Goal: Information Seeking & Learning: Learn about a topic

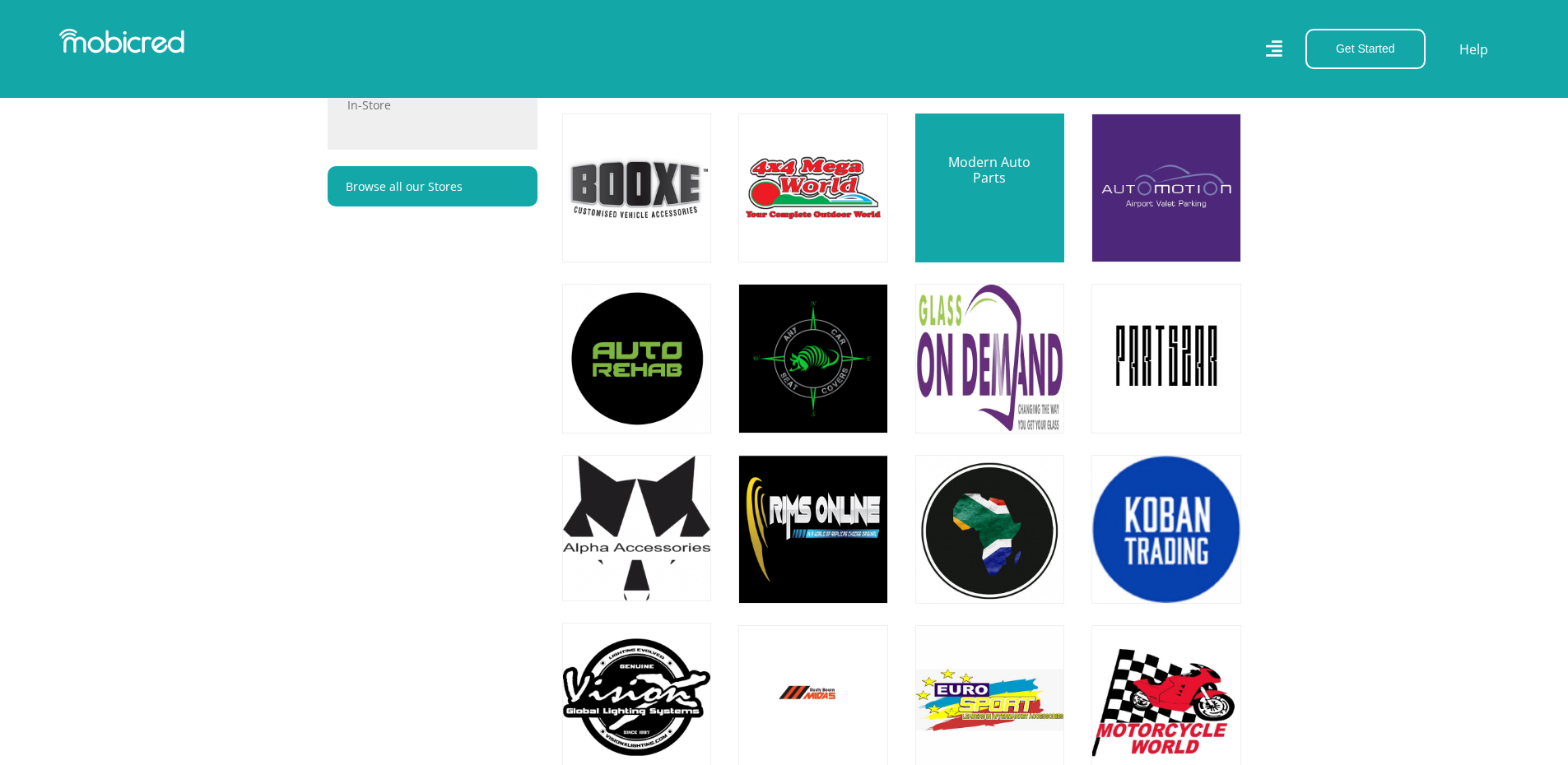
scroll to position [1305, 0]
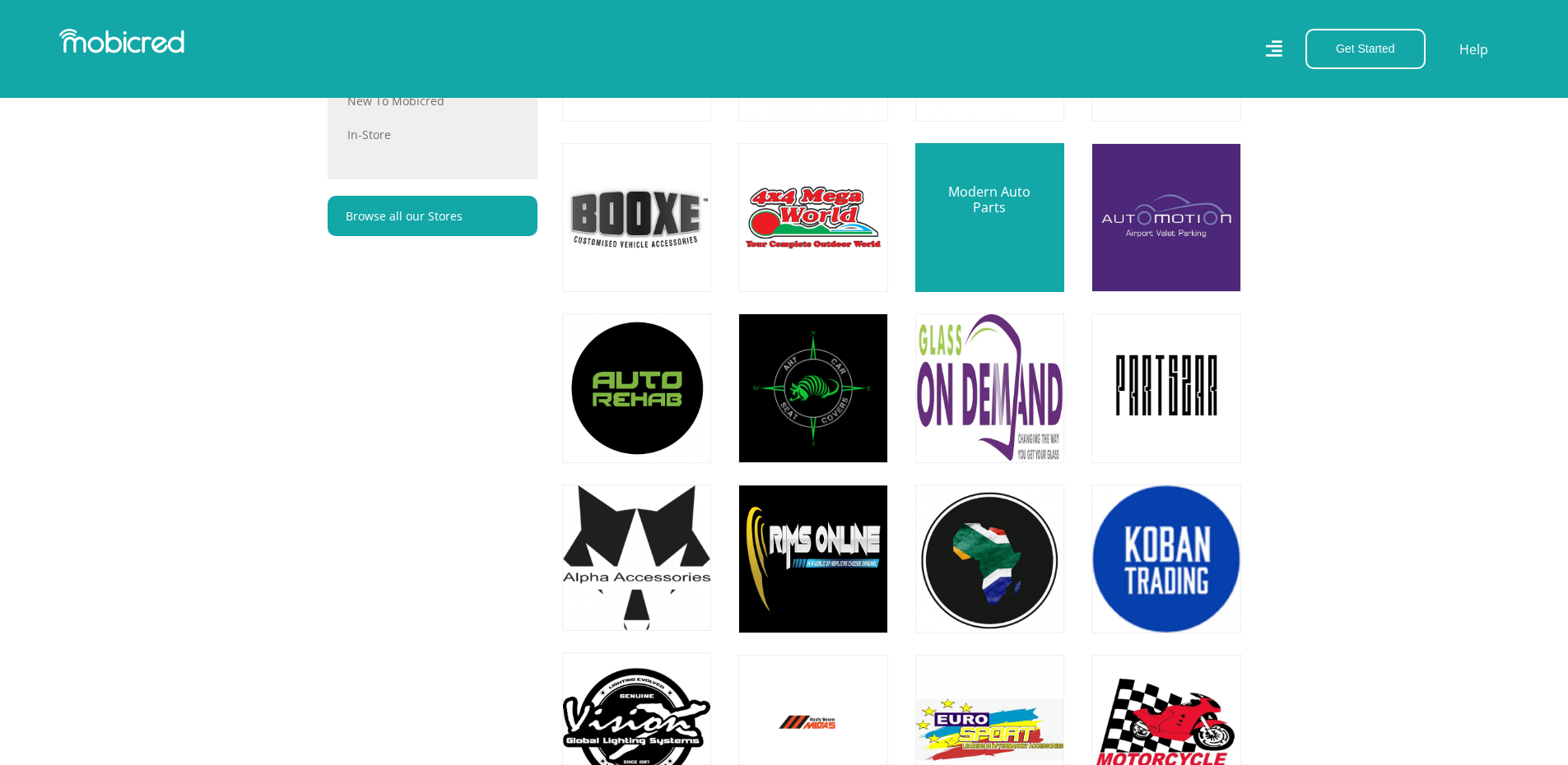
click at [982, 210] on link at bounding box center [990, 218] width 176 height 176
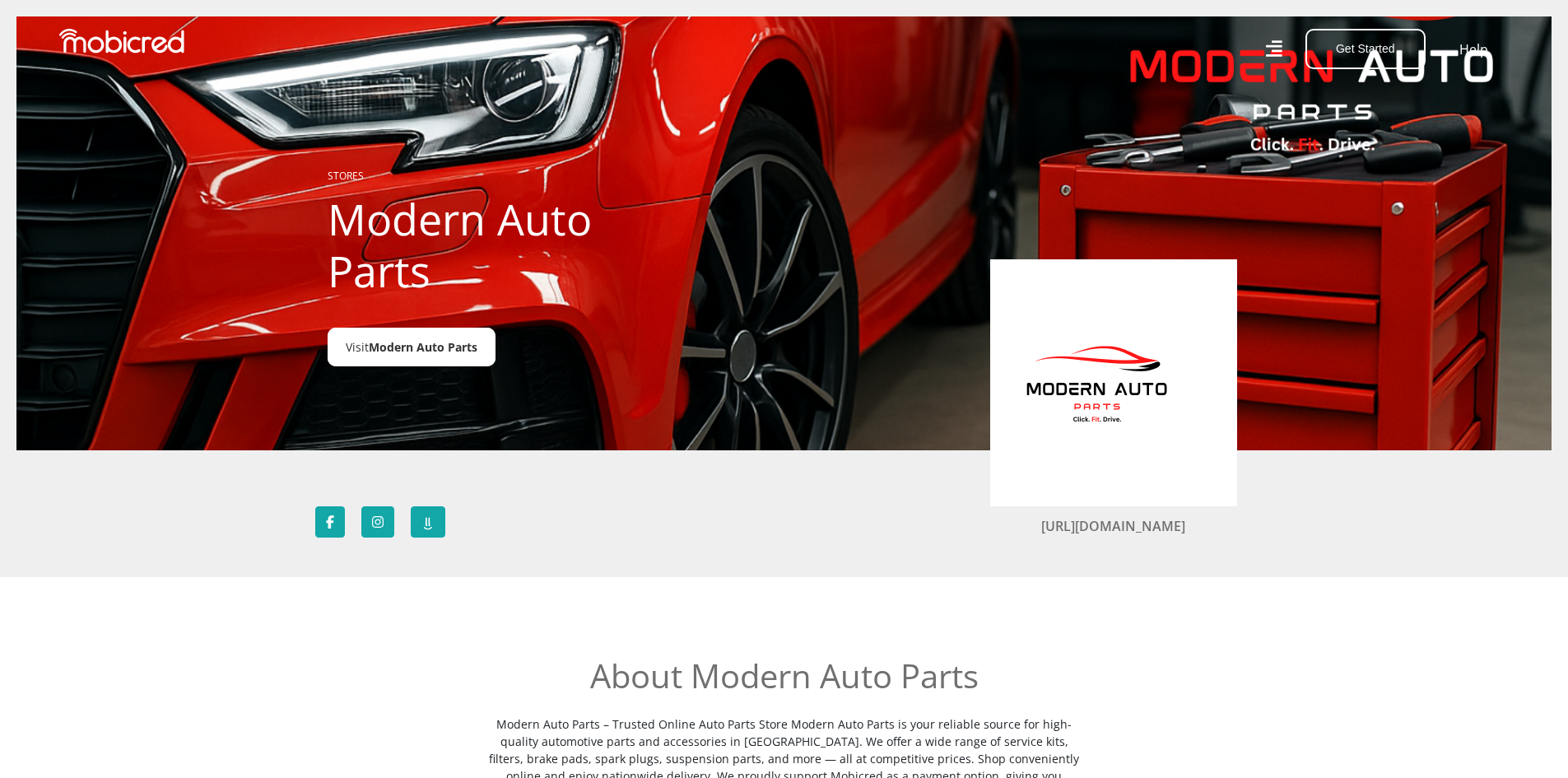
click at [433, 343] on span "Modern Auto Parts" at bounding box center [423, 346] width 109 height 16
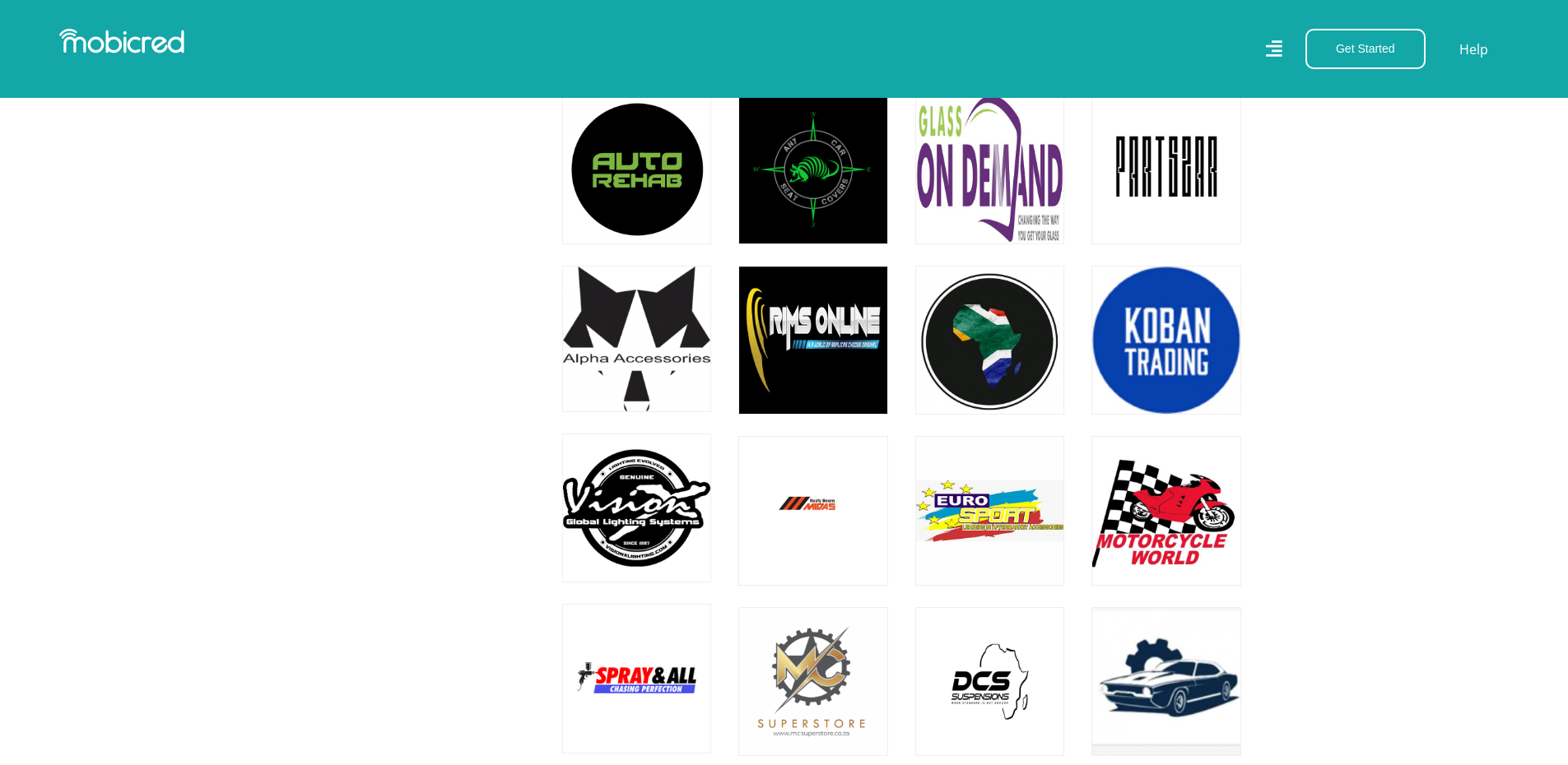
scroll to position [1550, 0]
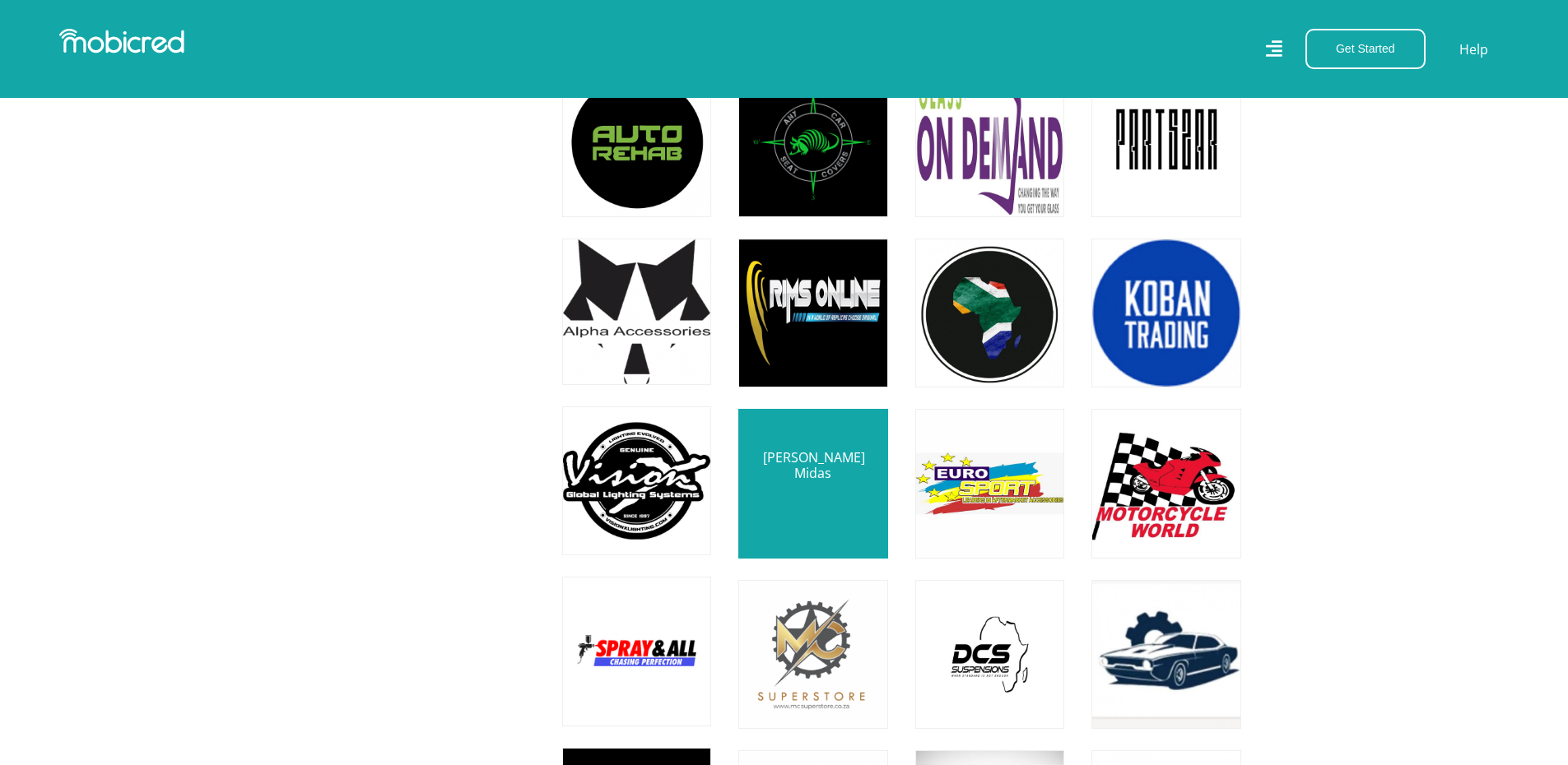
click at [825, 493] on link at bounding box center [813, 483] width 176 height 176
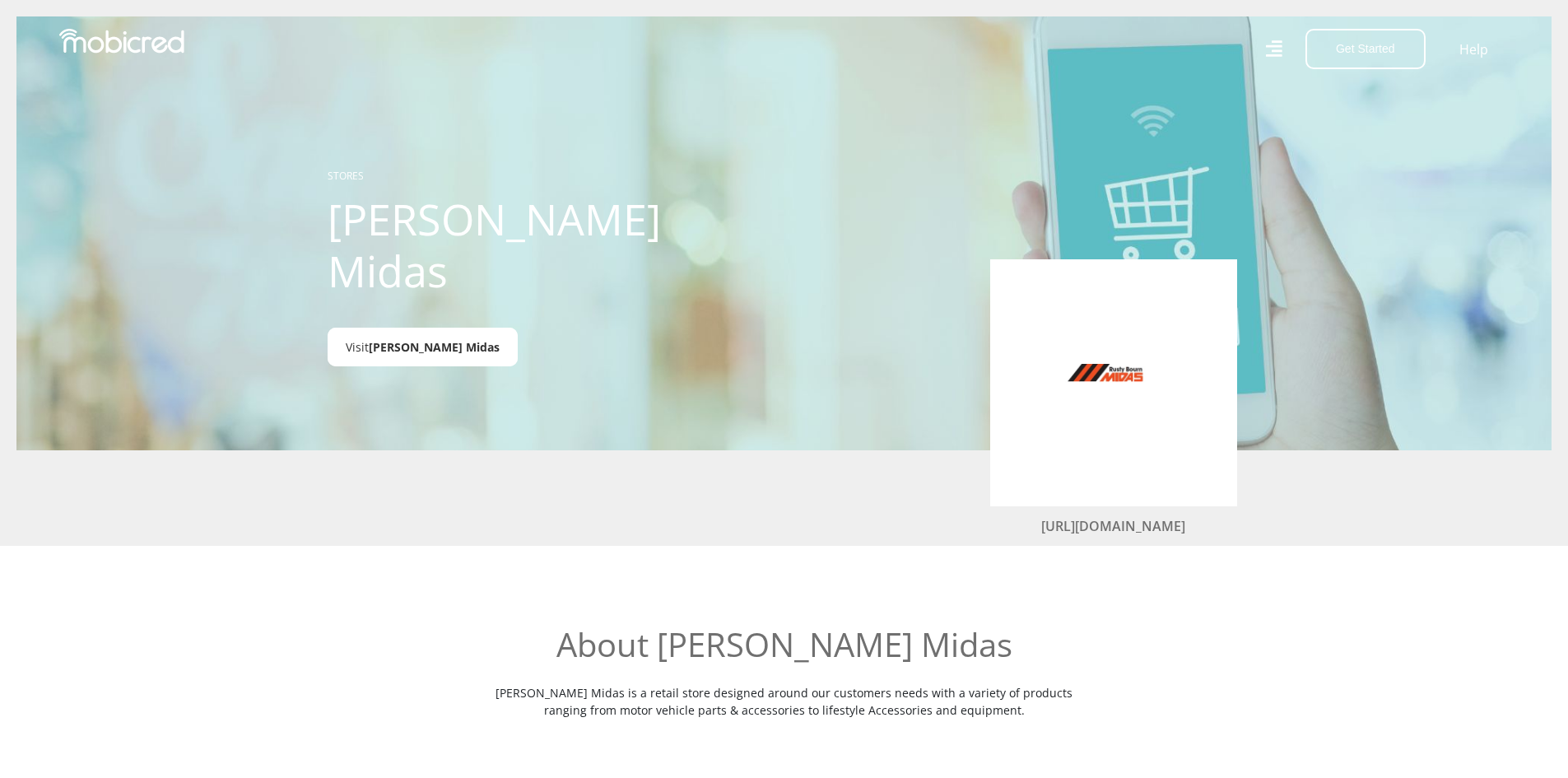
click at [409, 350] on span "[PERSON_NAME] Midas" at bounding box center [434, 346] width 131 height 16
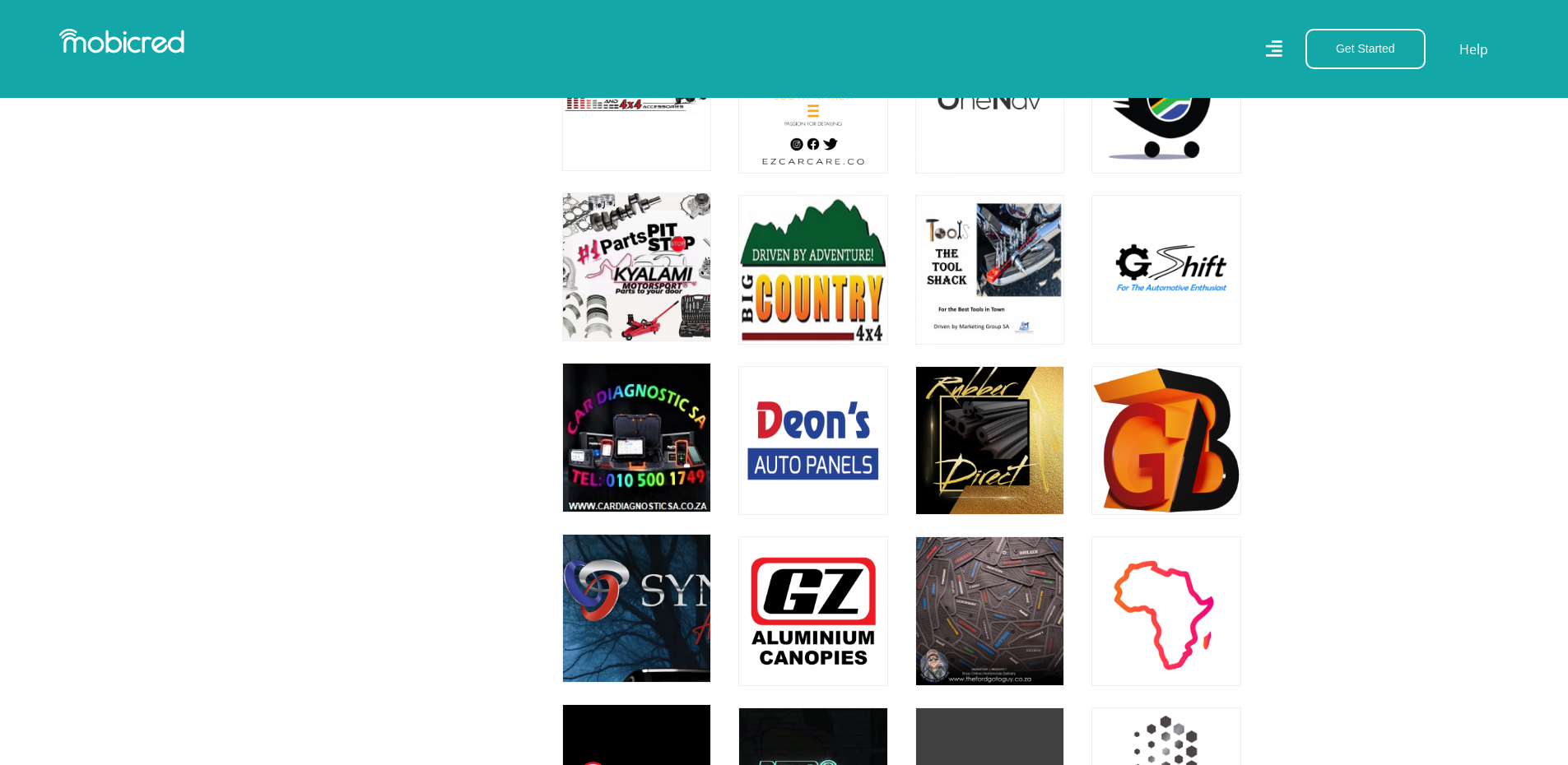
scroll to position [2456, 0]
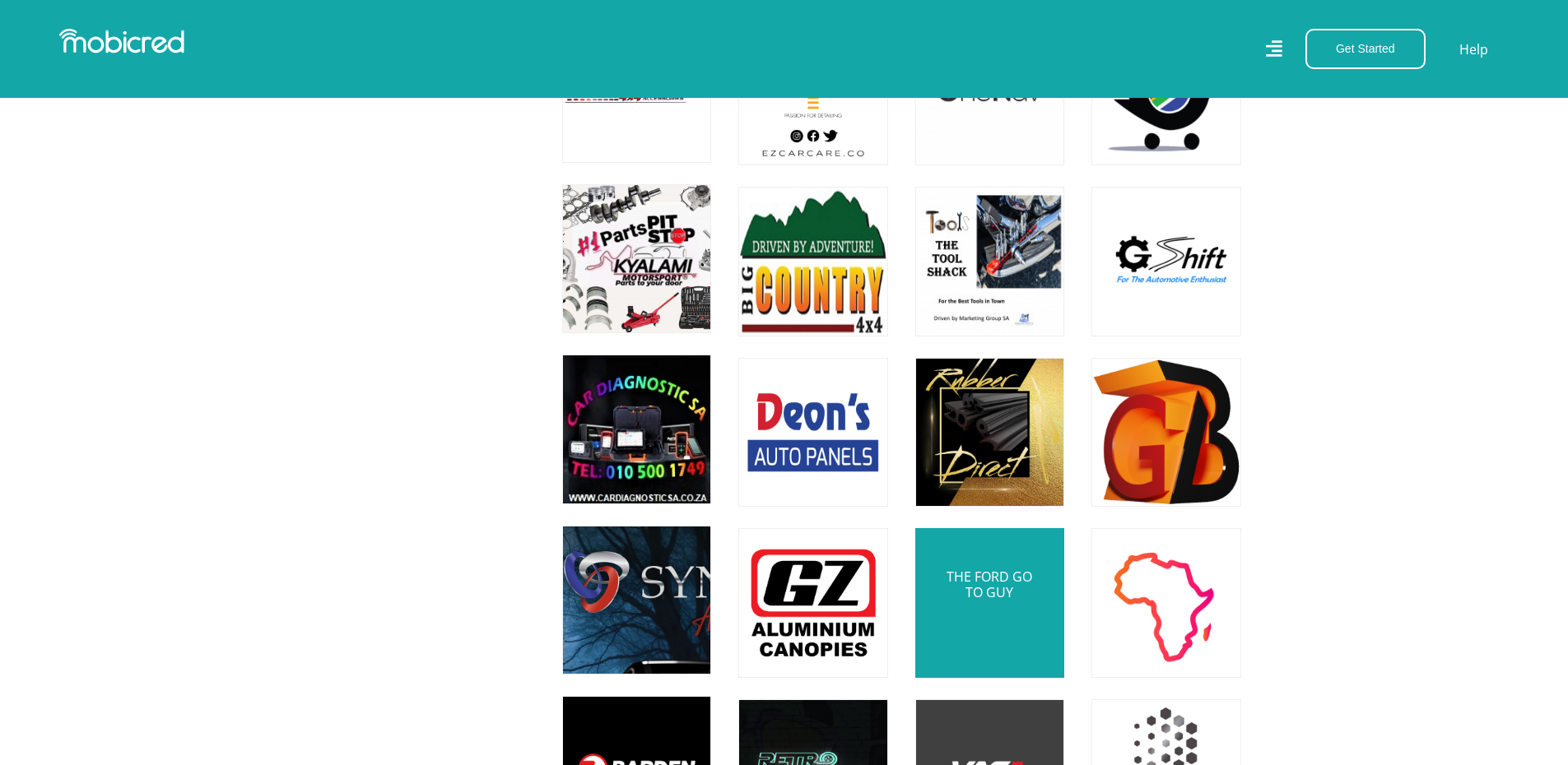
click at [991, 622] on link at bounding box center [990, 603] width 176 height 176
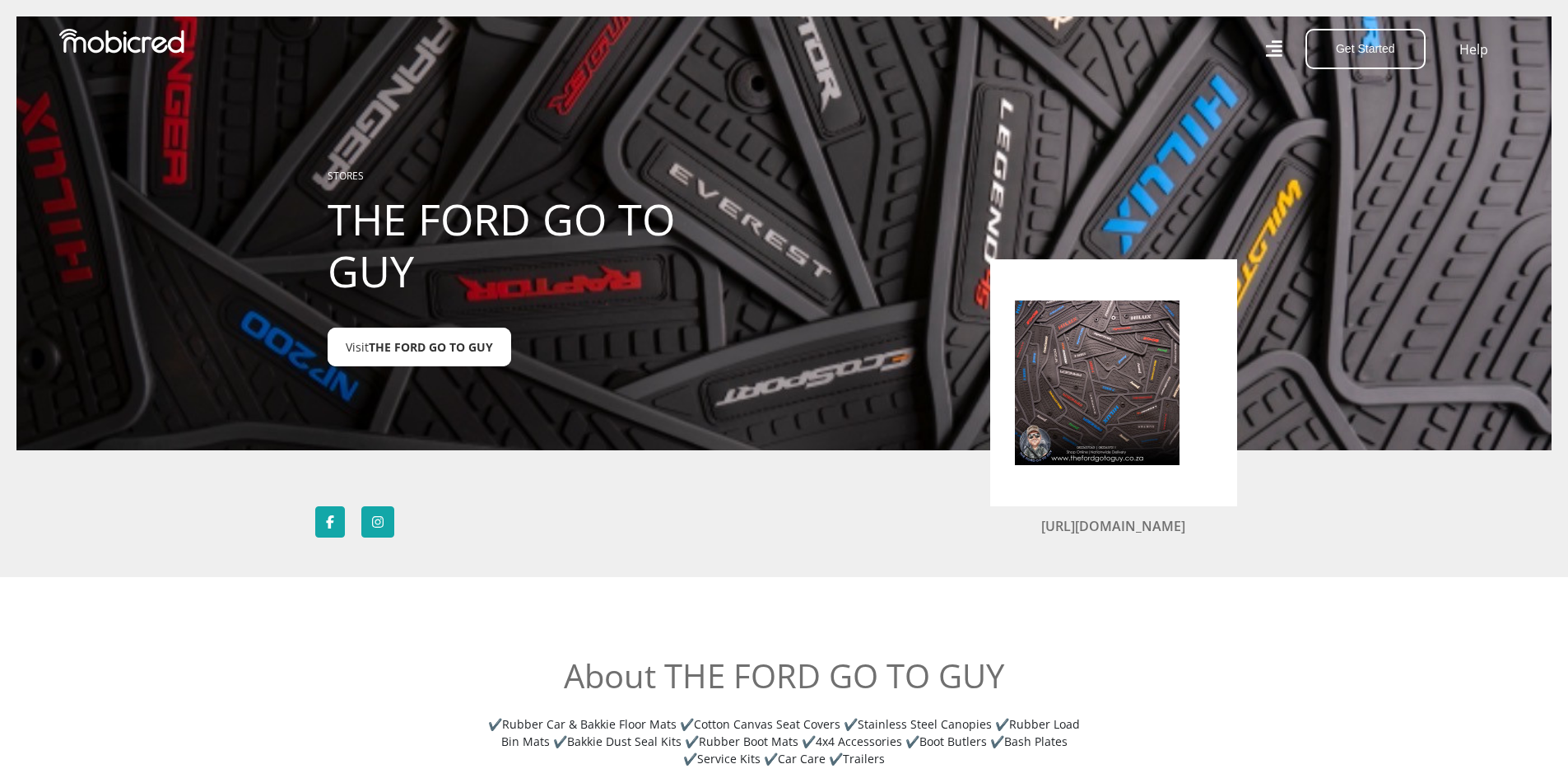
click at [426, 346] on span "THE FORD GO TO GUY" at bounding box center [431, 346] width 125 height 16
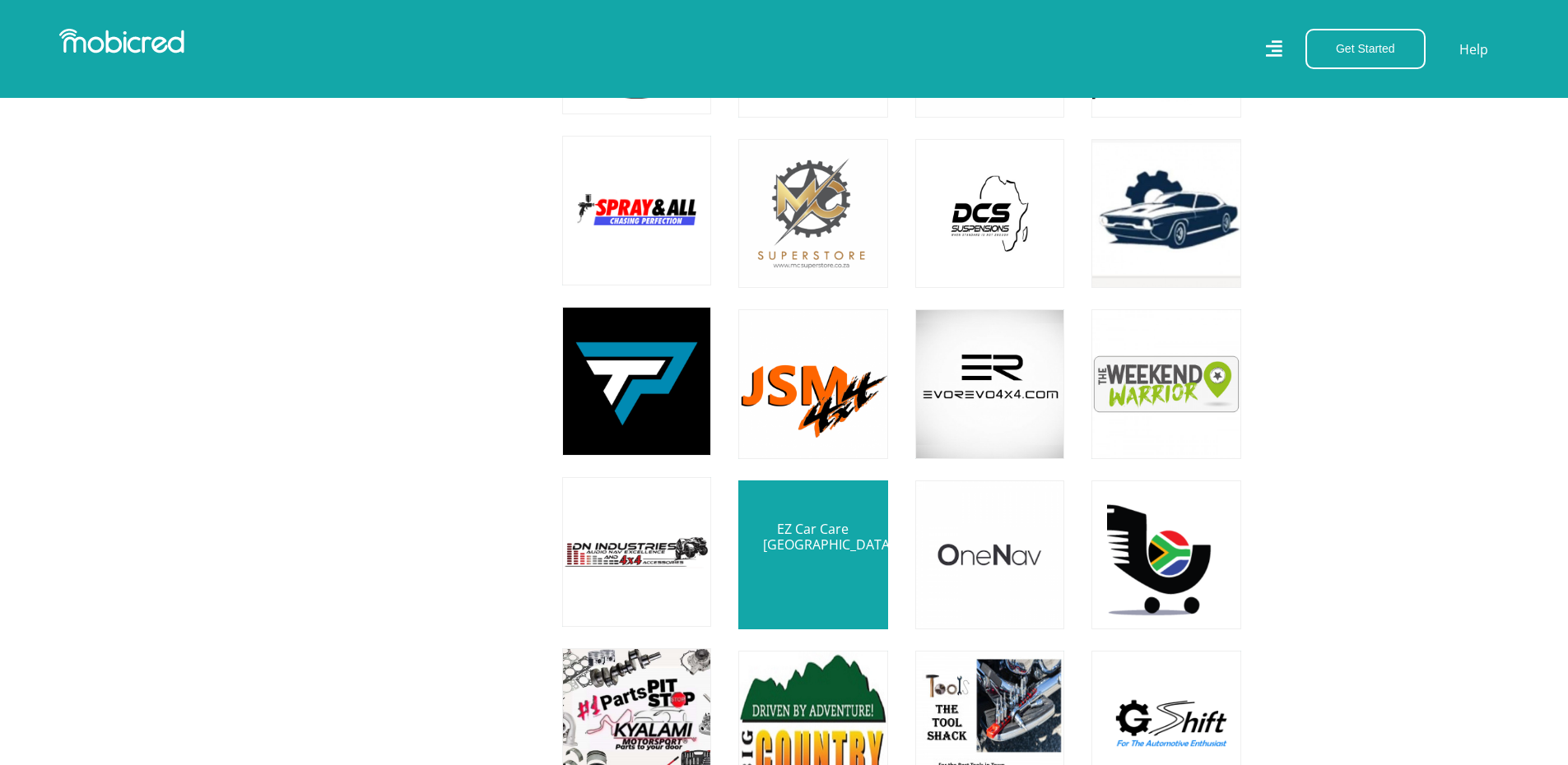
scroll to position [1881, 0]
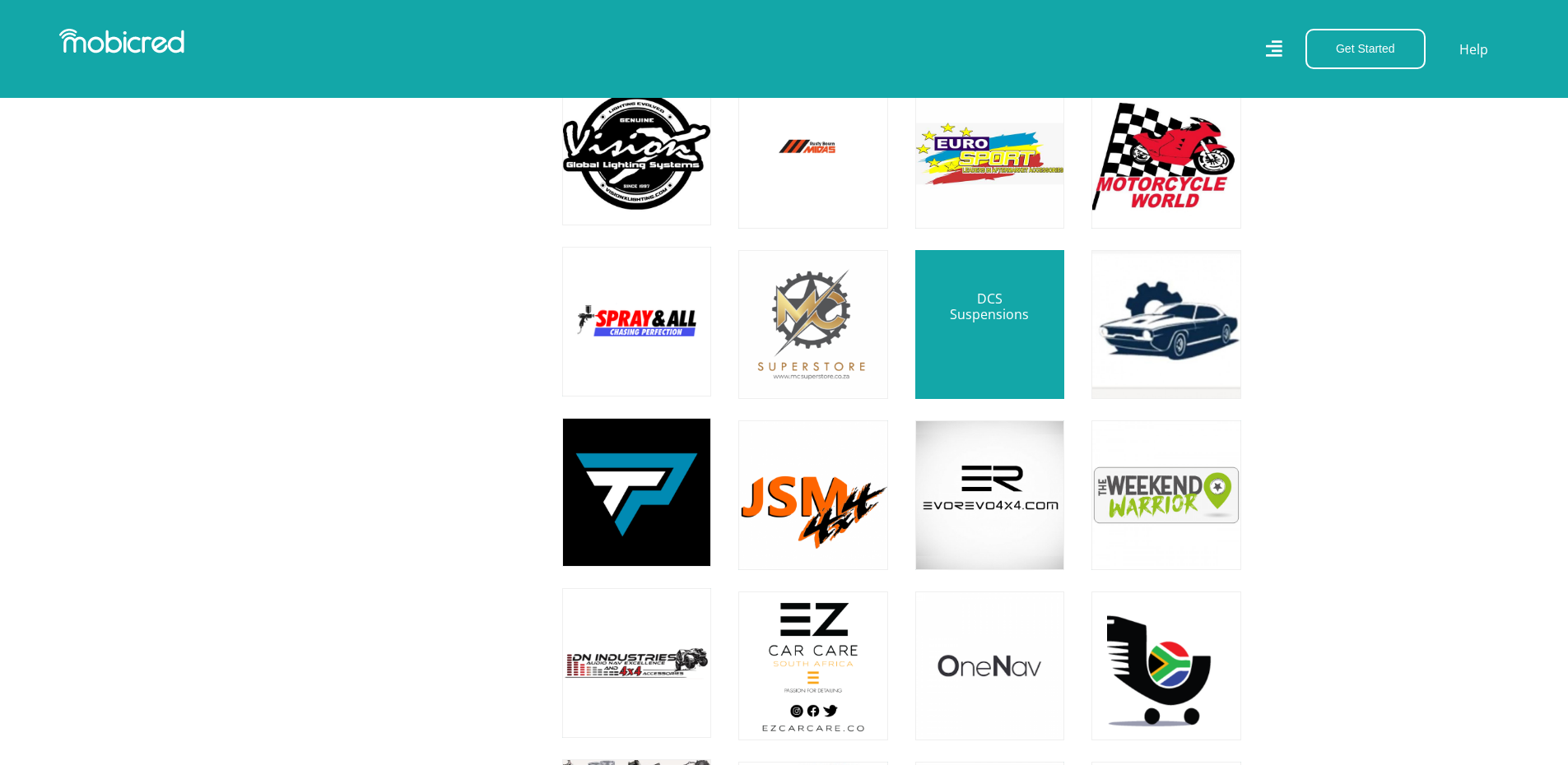
click at [973, 334] on link at bounding box center [990, 325] width 176 height 176
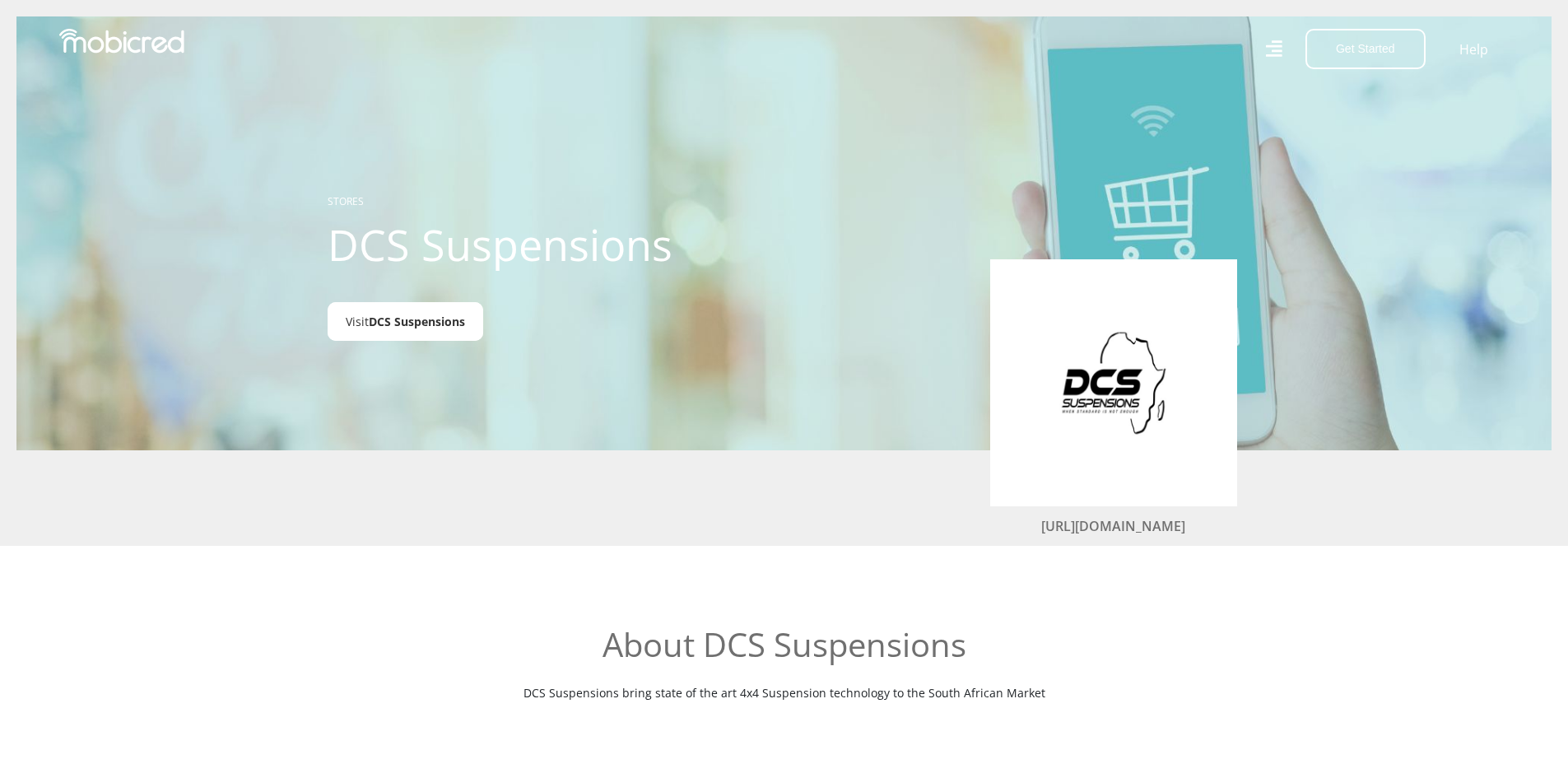
click at [381, 321] on span "DCS Suspensions" at bounding box center [417, 321] width 96 height 16
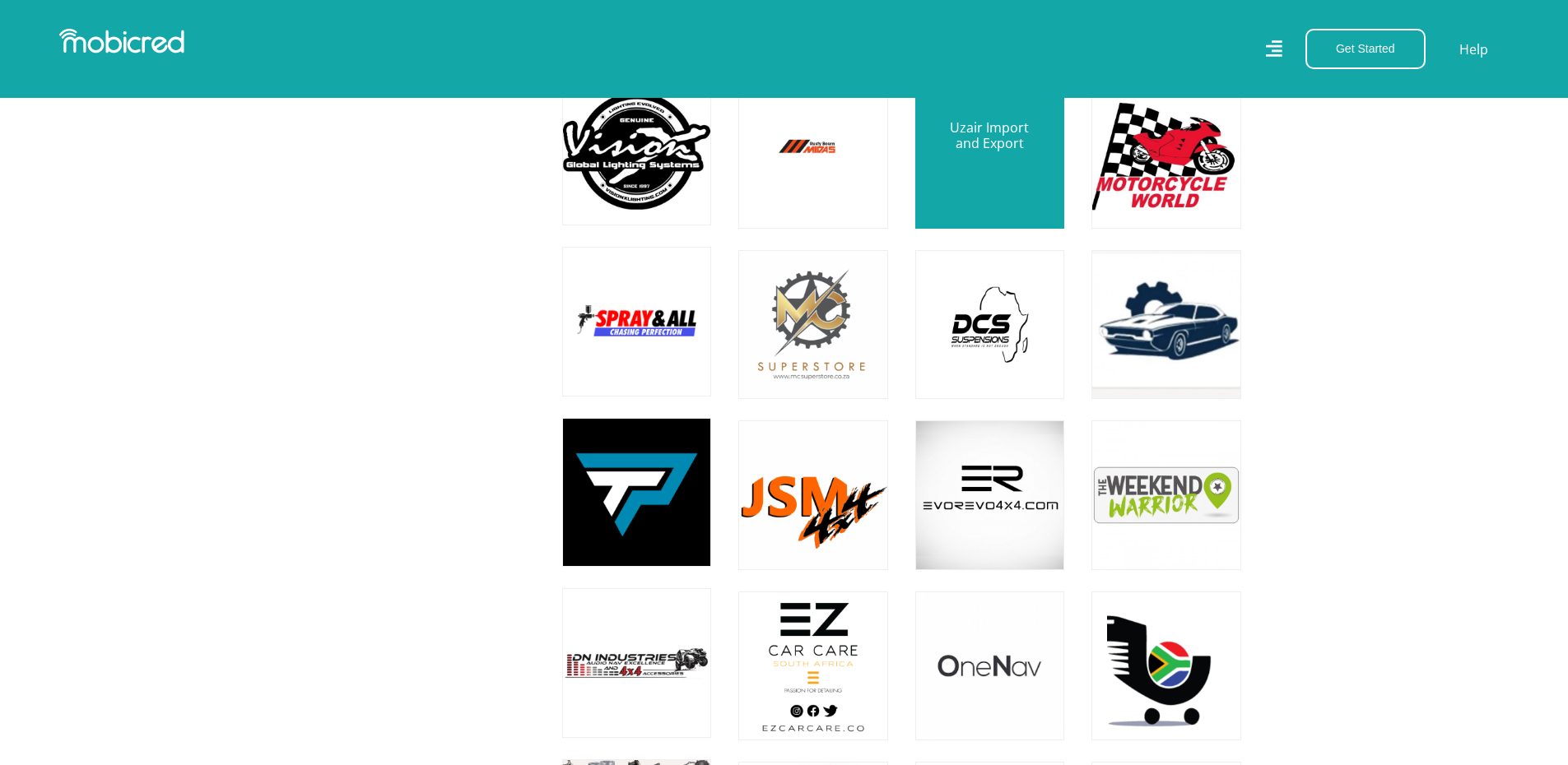
scroll to position [1469, 0]
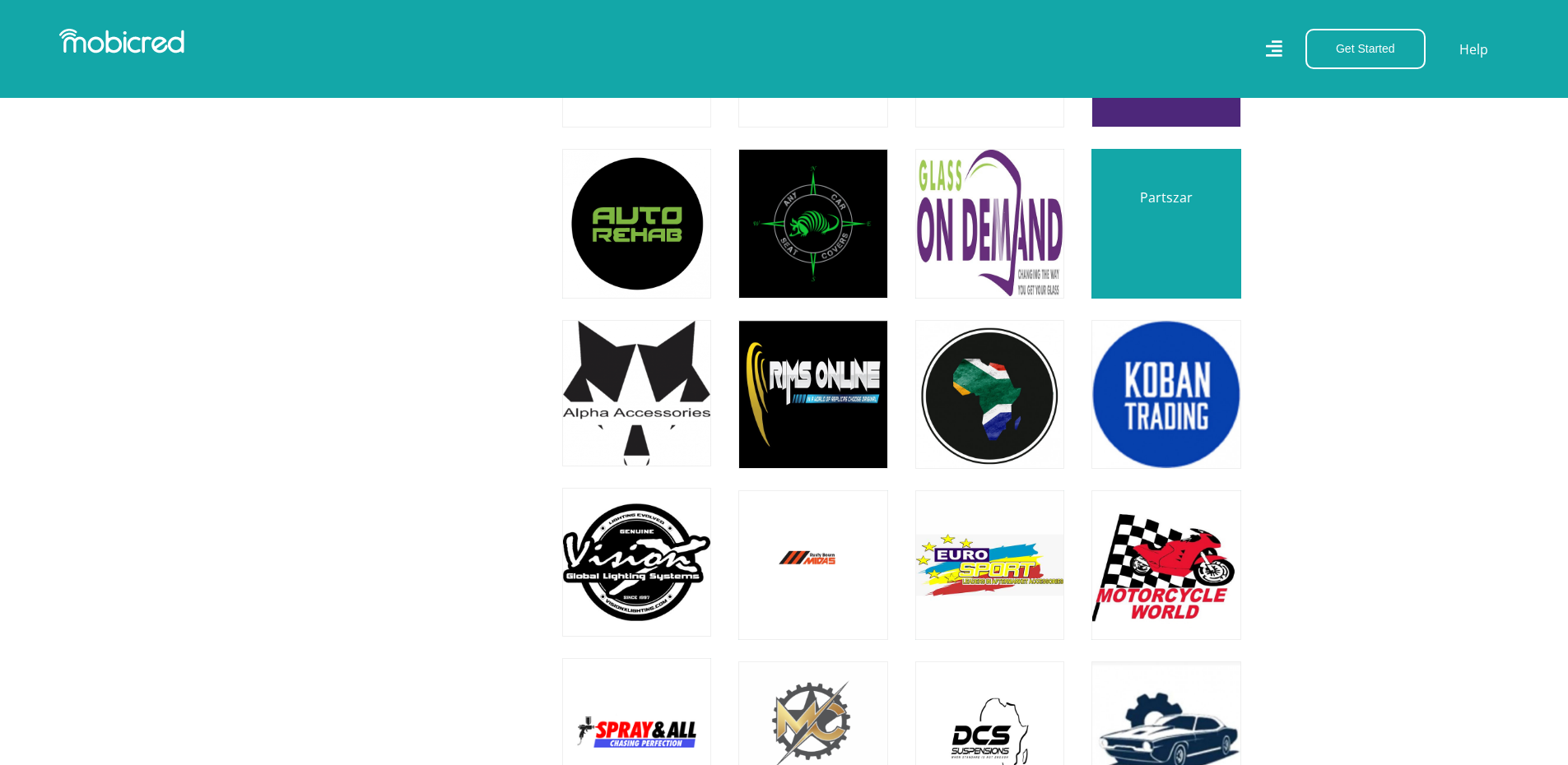
click at [1159, 239] on link at bounding box center [1166, 224] width 176 height 176
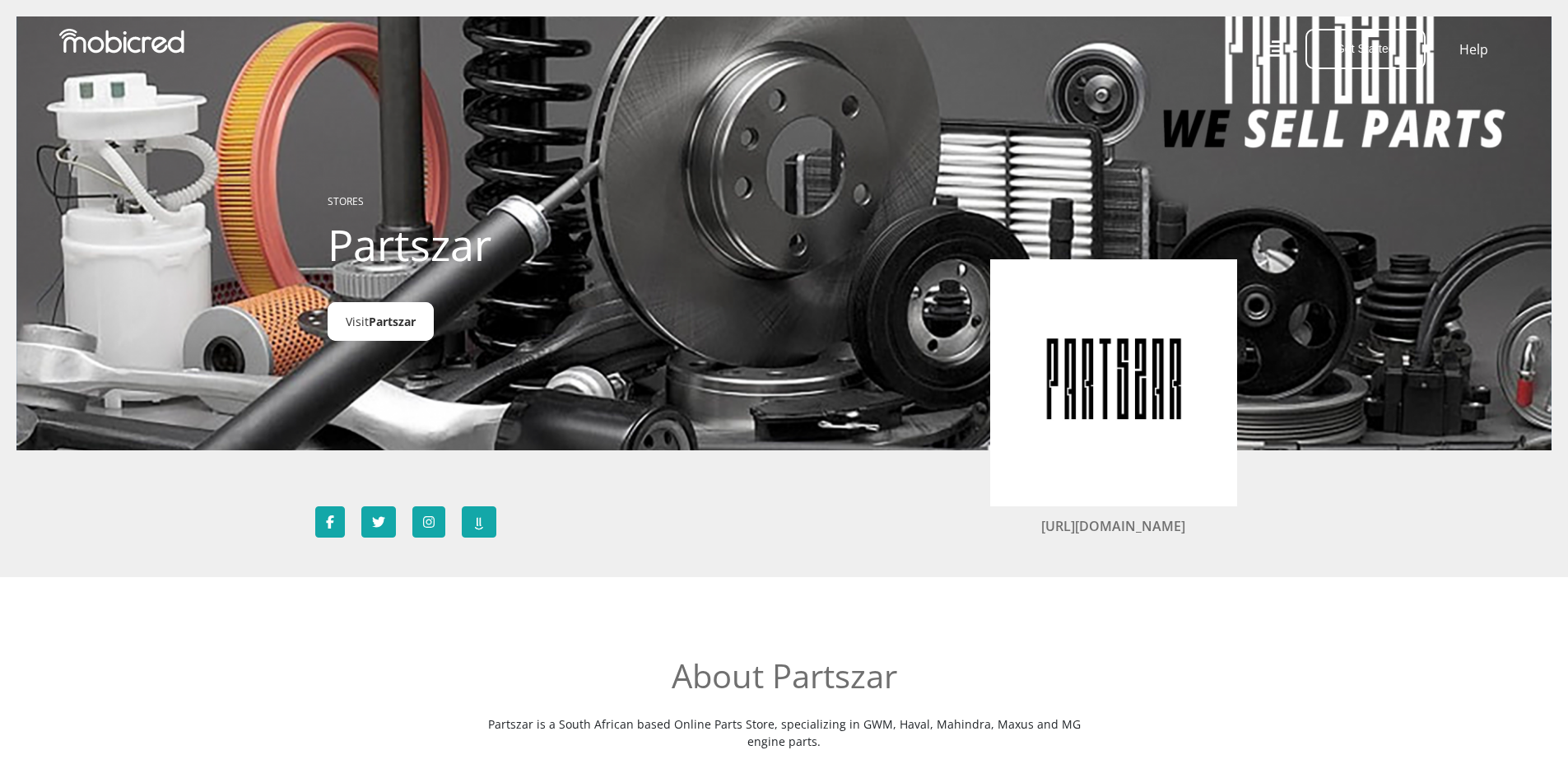
click at [366, 321] on link "Visit Partszar" at bounding box center [381, 322] width 106 height 39
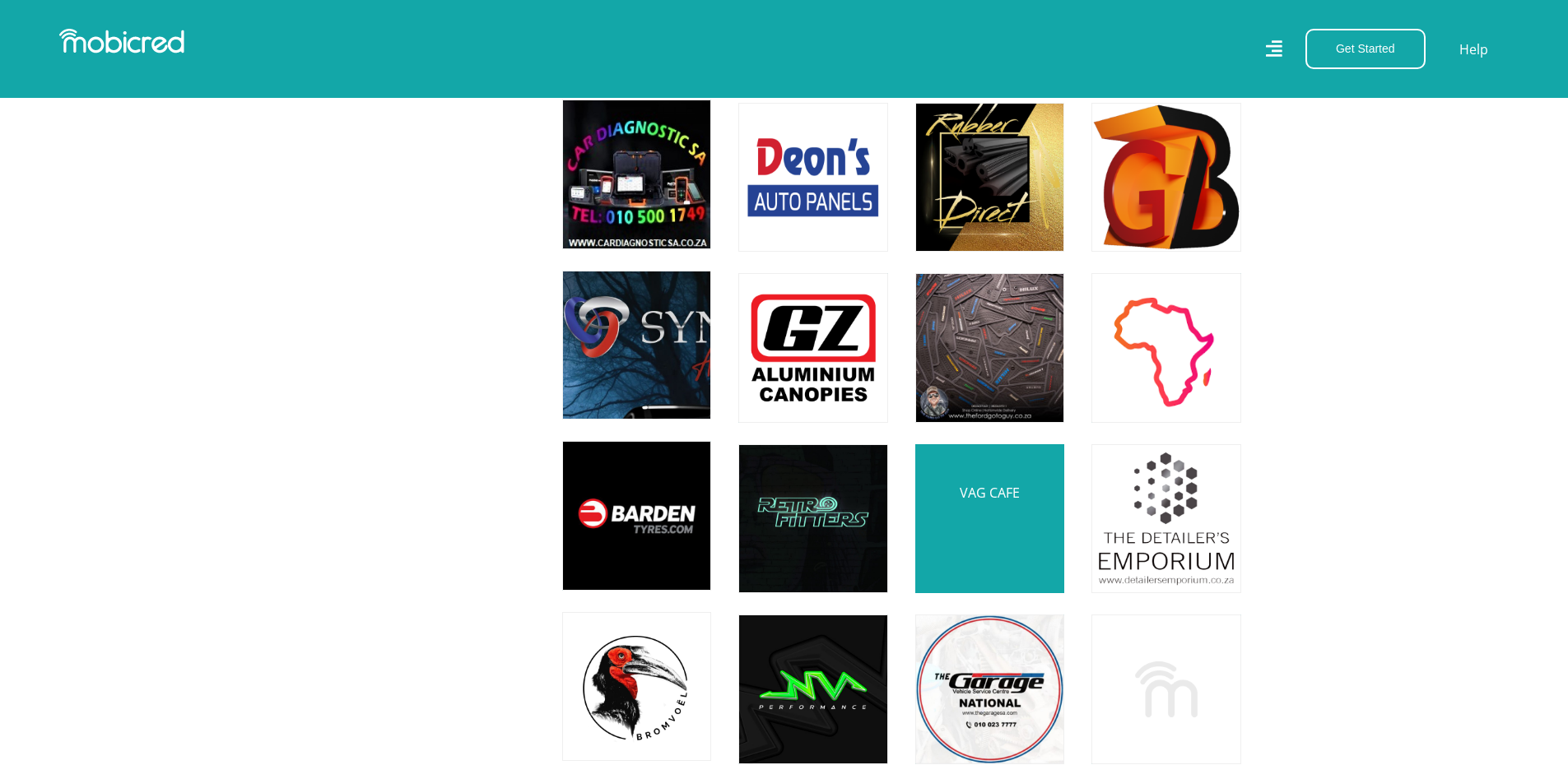
scroll to position [2703, 0]
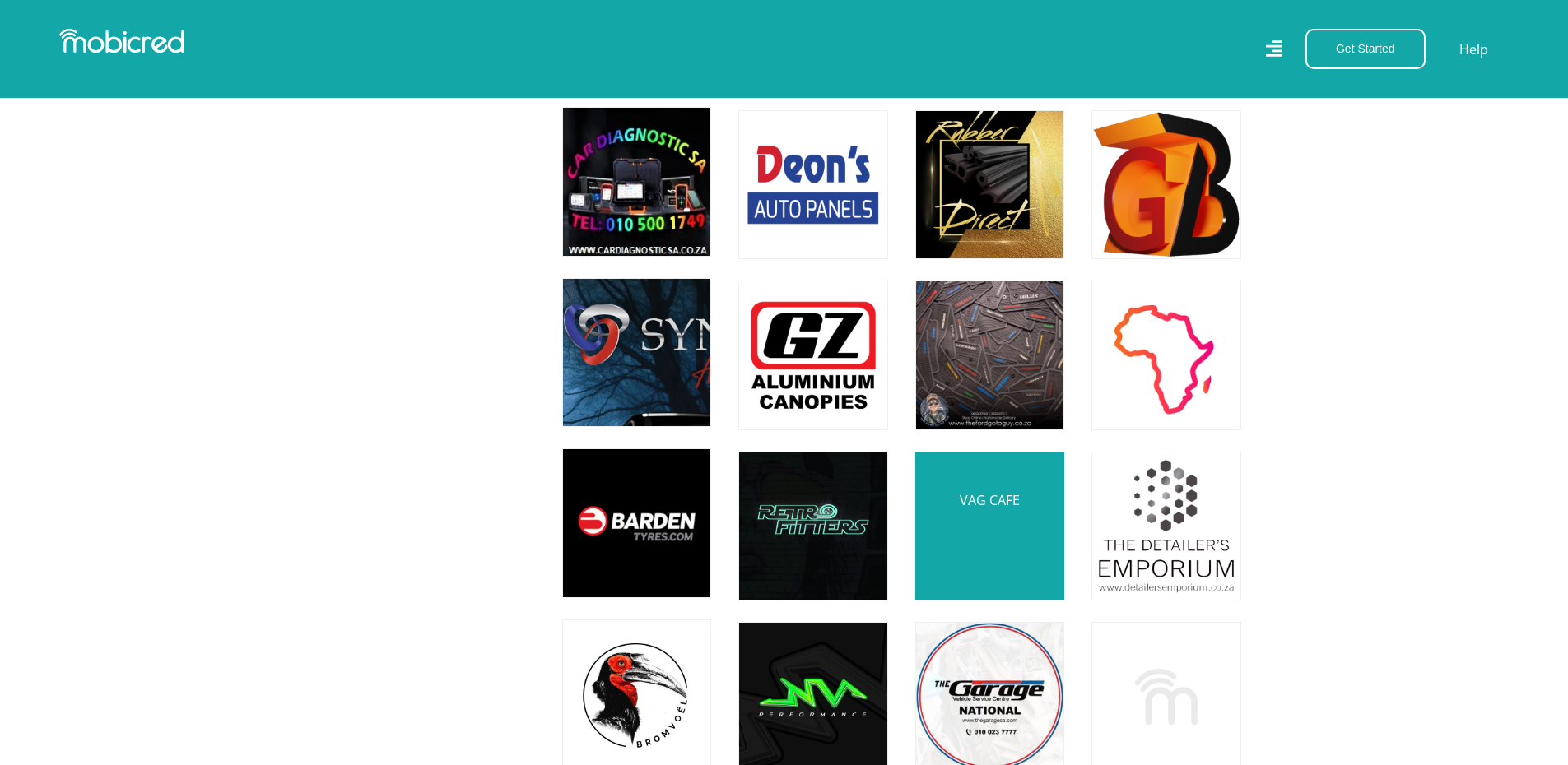
click at [990, 518] on link at bounding box center [990, 527] width 176 height 176
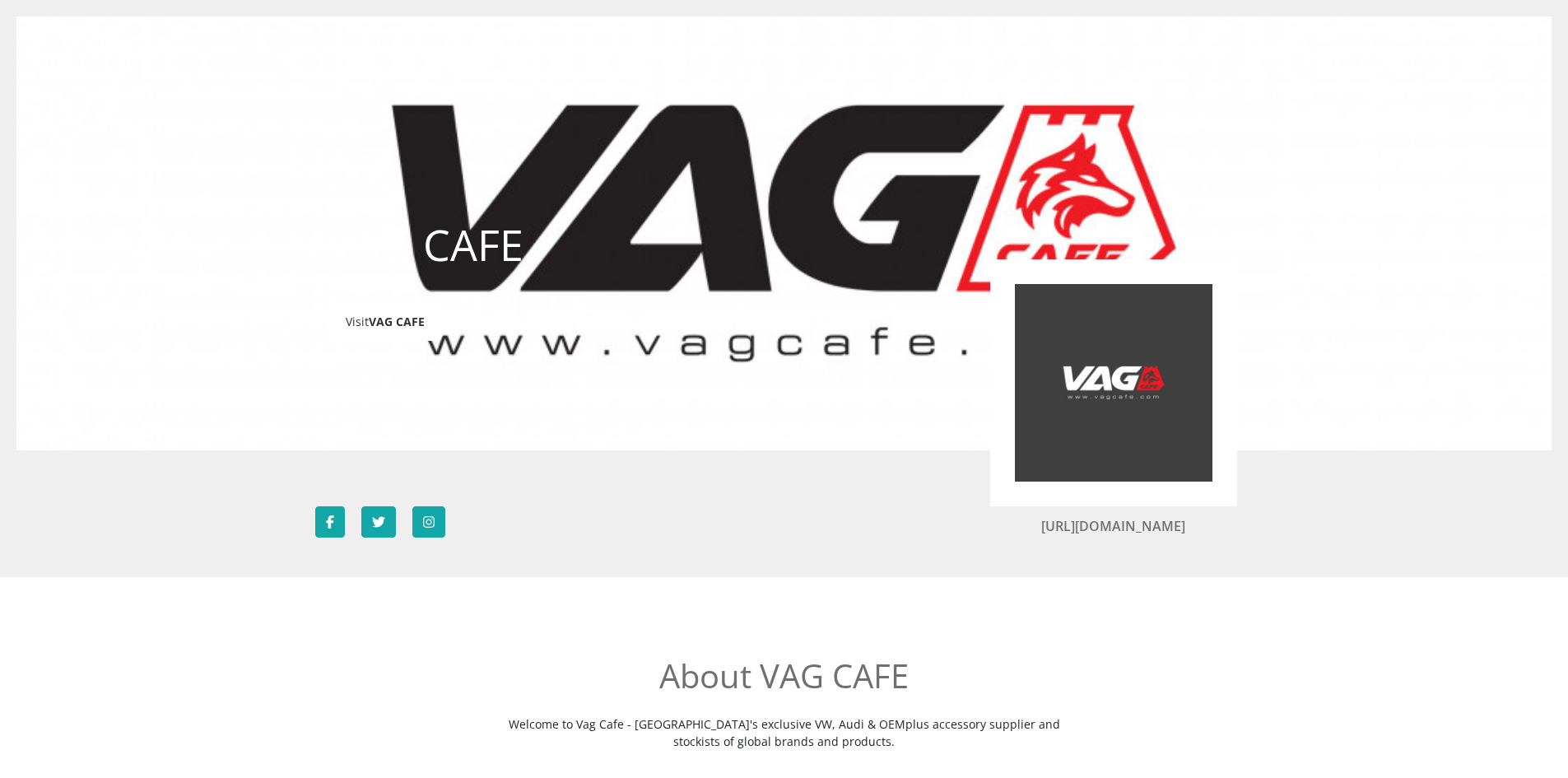
click at [379, 321] on span "VAG CAFE" at bounding box center [396, 321] width 56 height 16
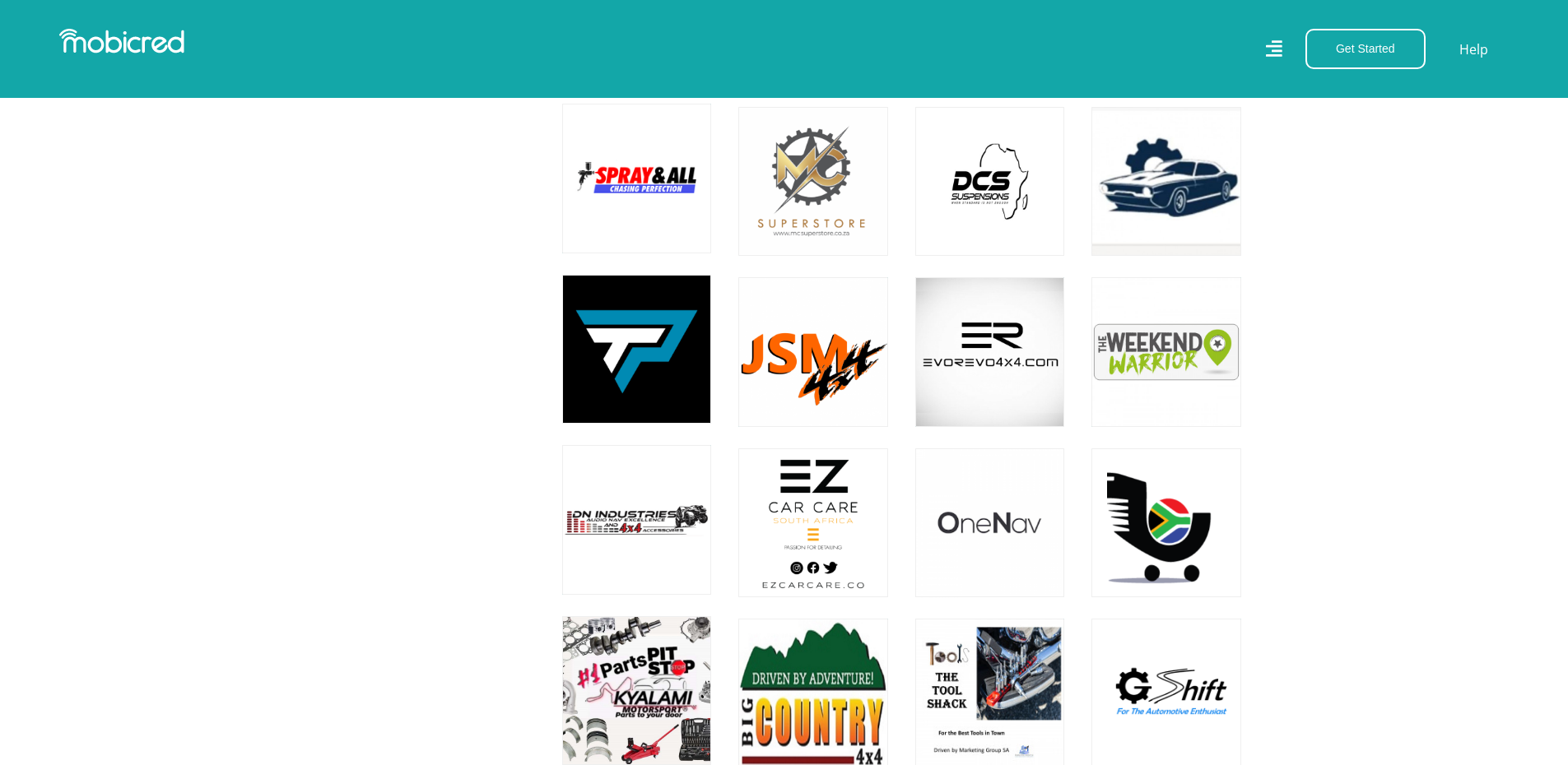
scroll to position [1962, 0]
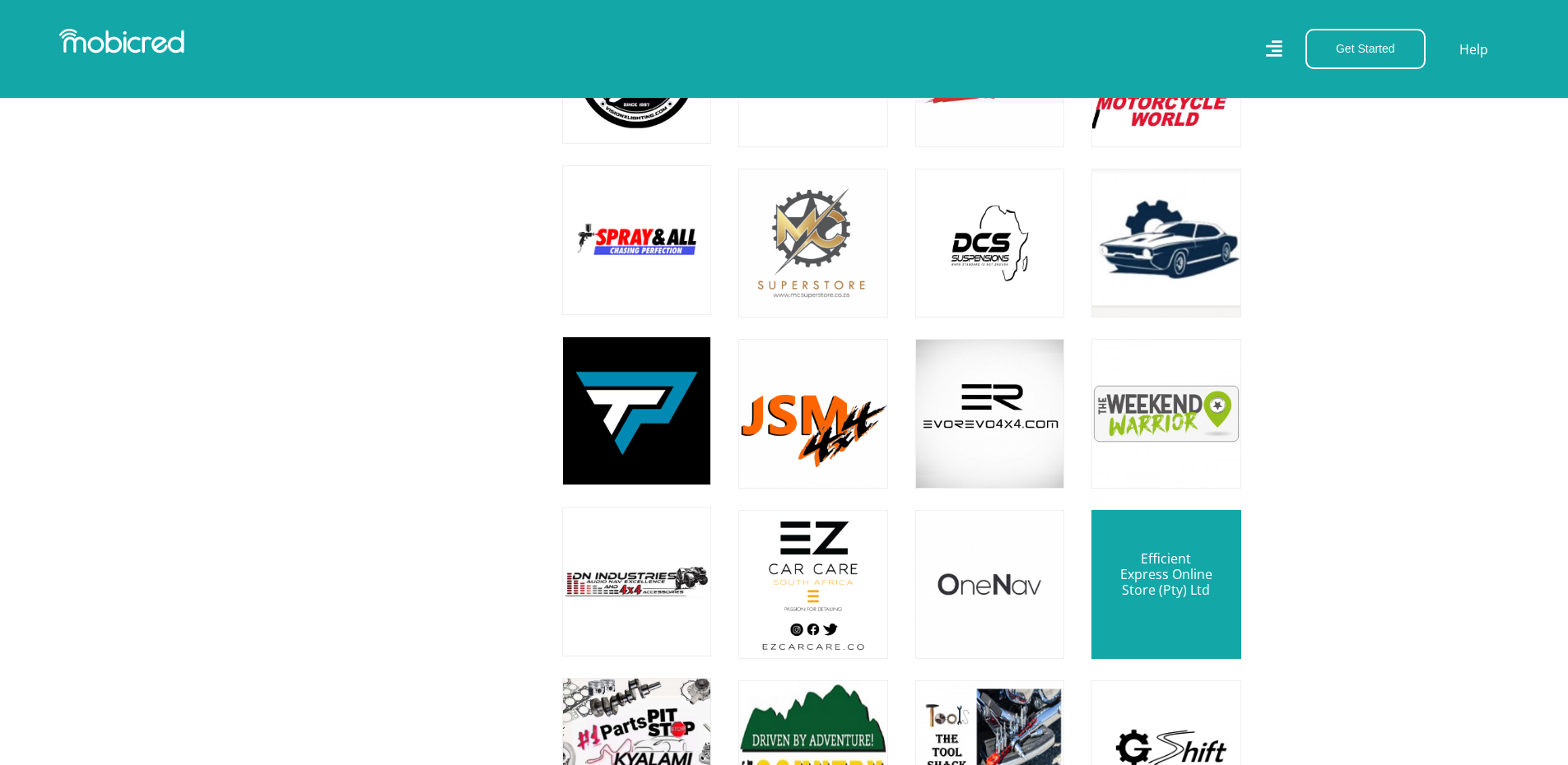
click at [1150, 596] on link at bounding box center [1166, 585] width 176 height 176
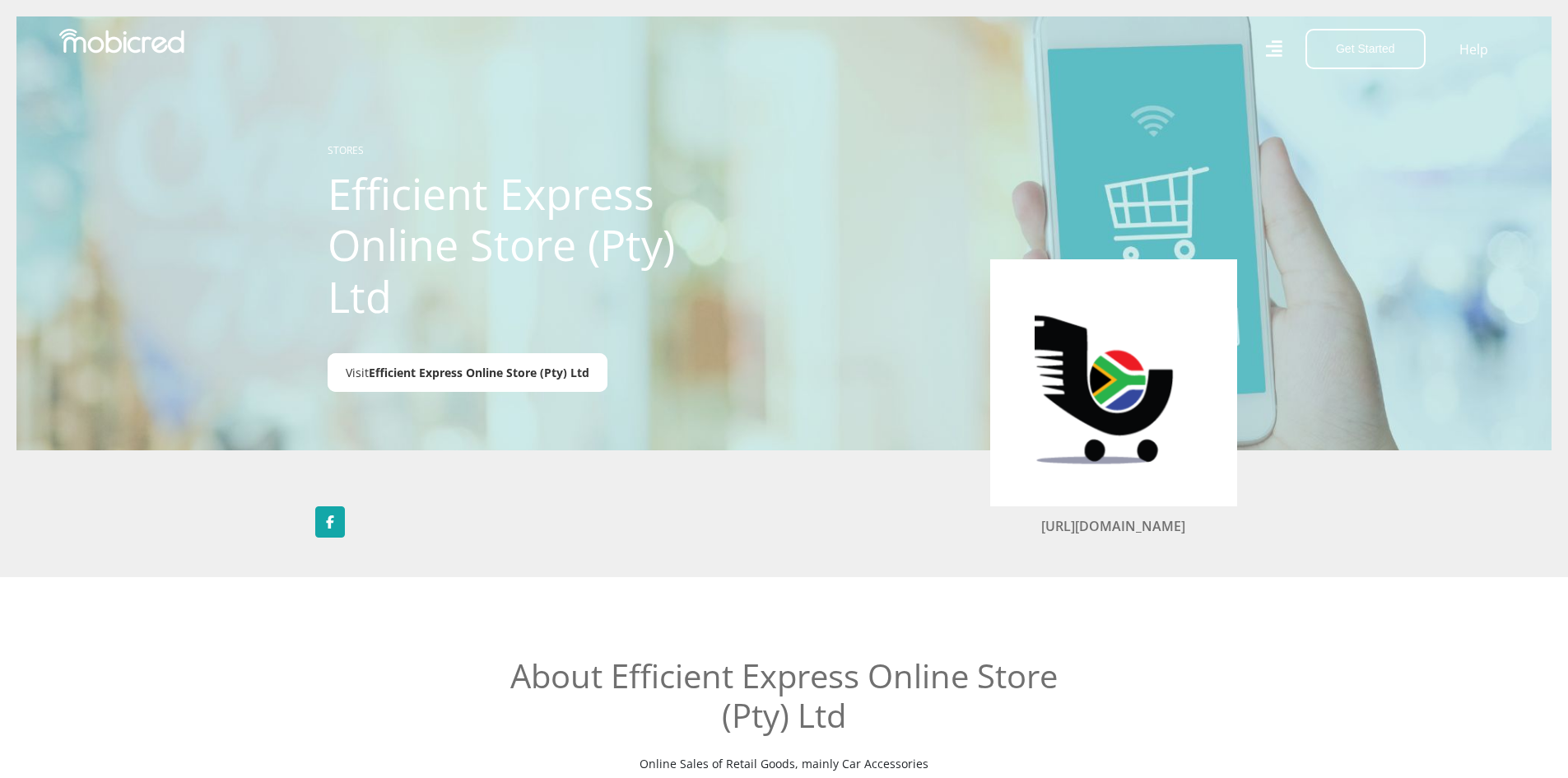
click at [416, 370] on span "Efficient Express Online Store (Pty) Ltd" at bounding box center [479, 372] width 221 height 16
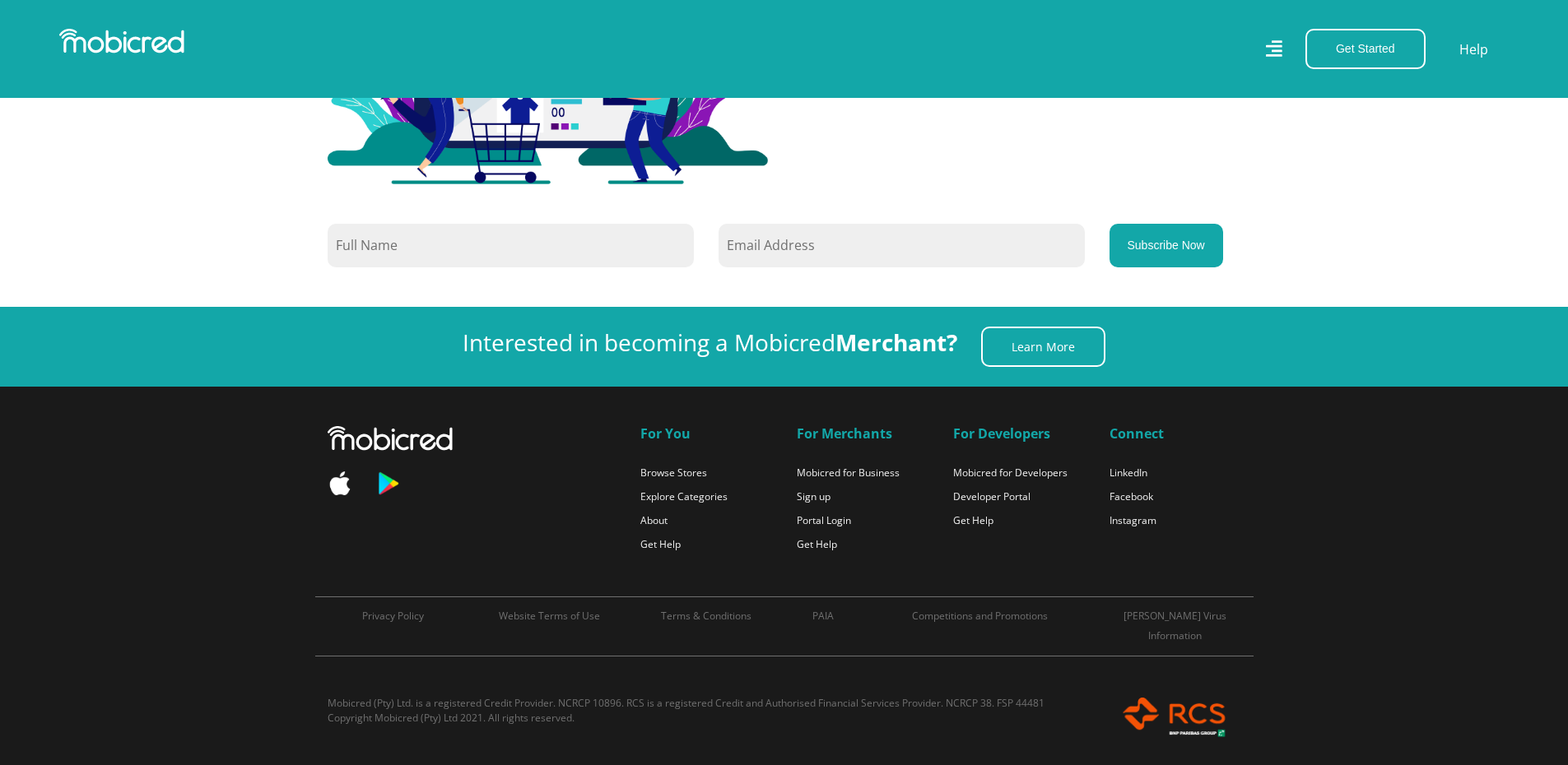
scroll to position [1962, 0]
